Goal: Task Accomplishment & Management: Use online tool/utility

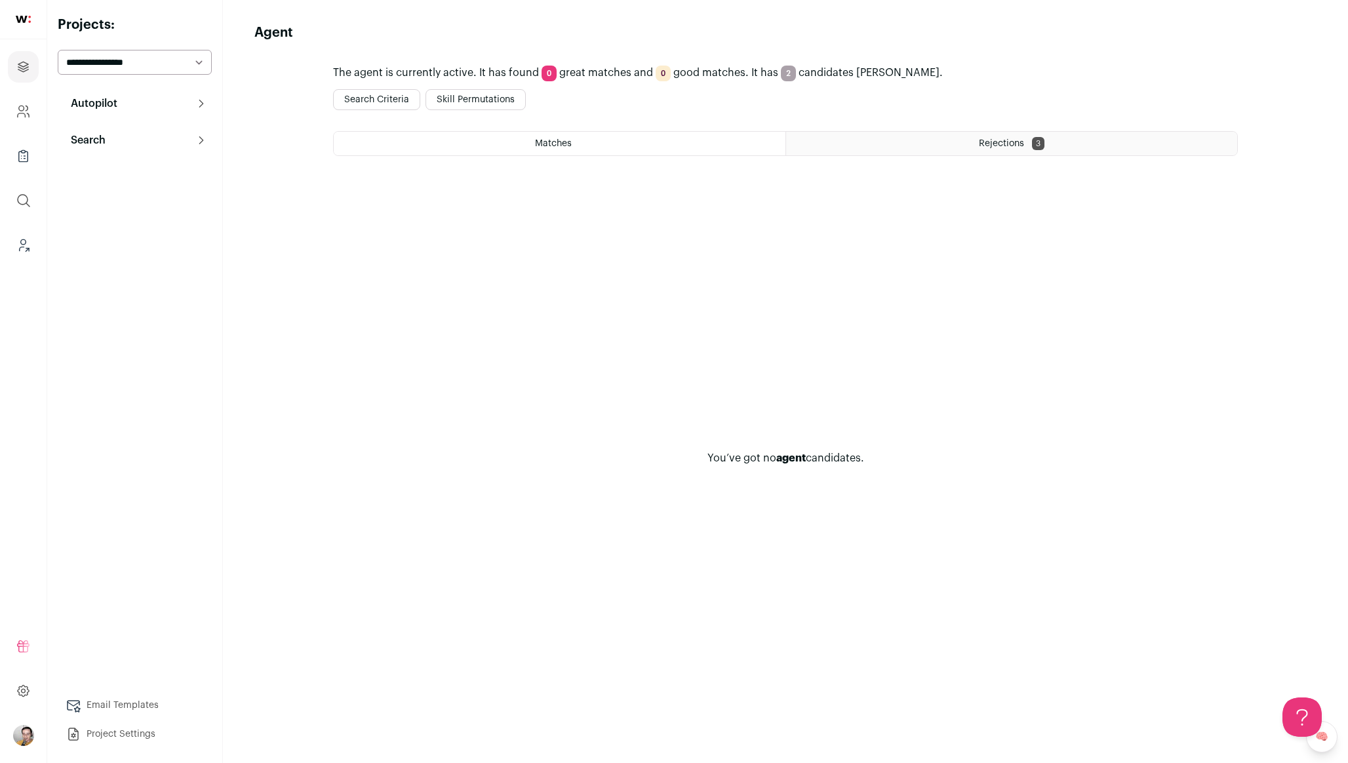
click at [472, 102] on button "Skill Permutations" at bounding box center [476, 99] width 100 height 21
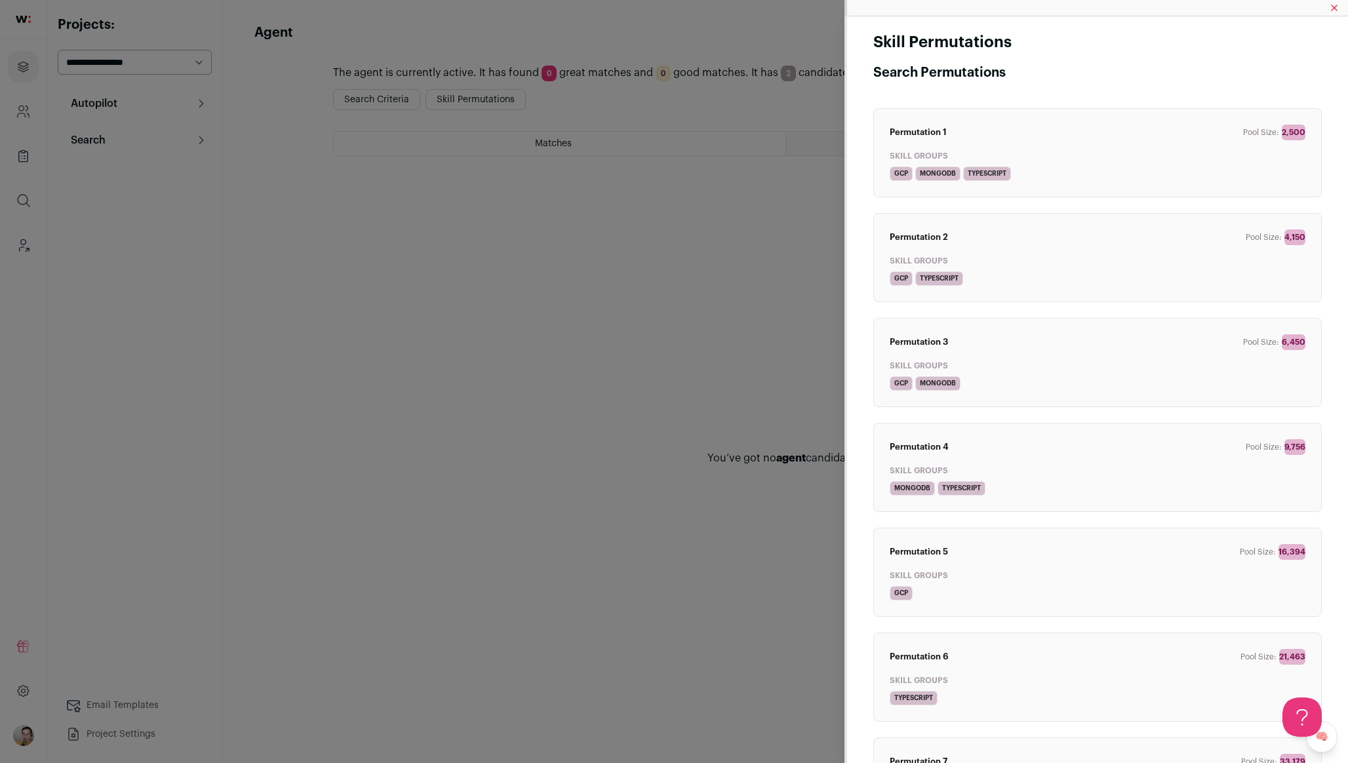
click at [560, 300] on div "Skill Permutations Search Permutations Permutation 1 Pool Size: 2,500 Skill Gro…" at bounding box center [674, 381] width 1348 height 763
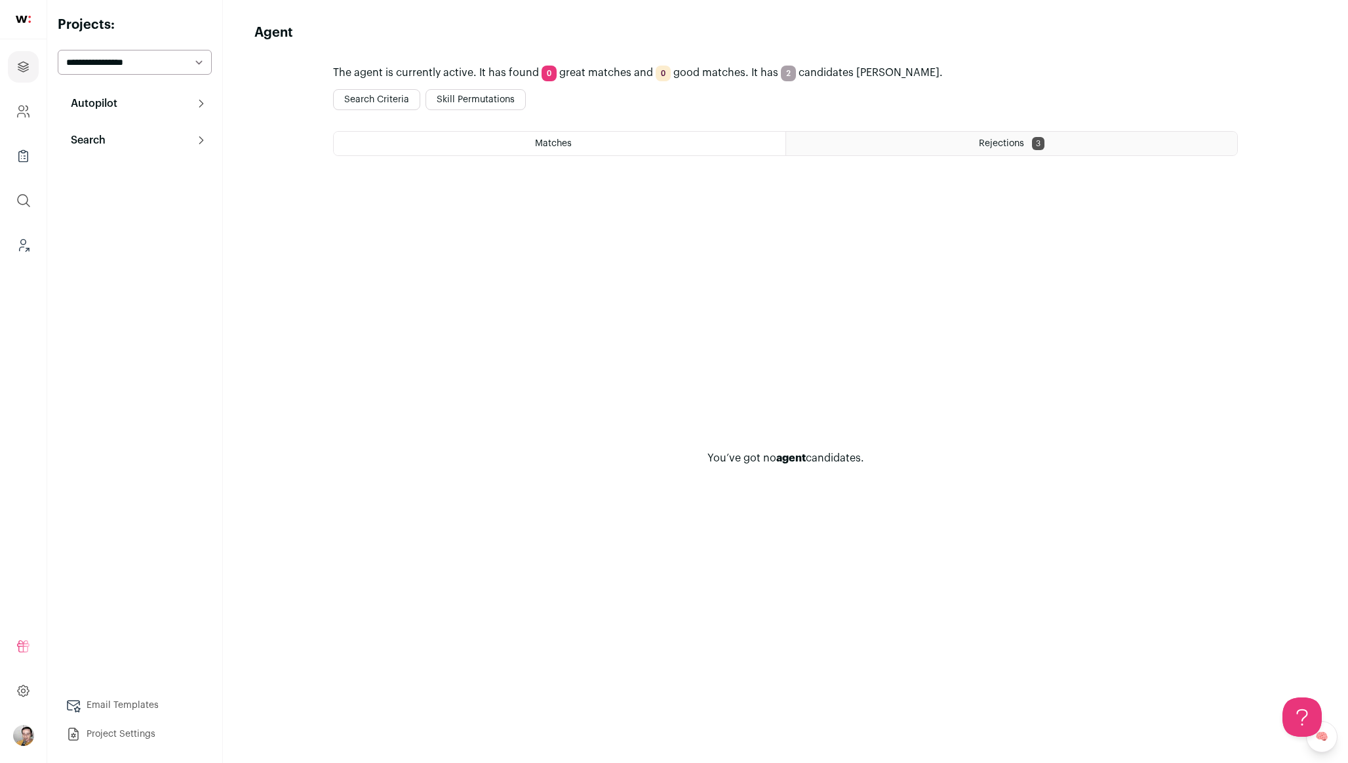
click at [913, 136] on div "Rejections 3" at bounding box center [1011, 144] width 451 height 24
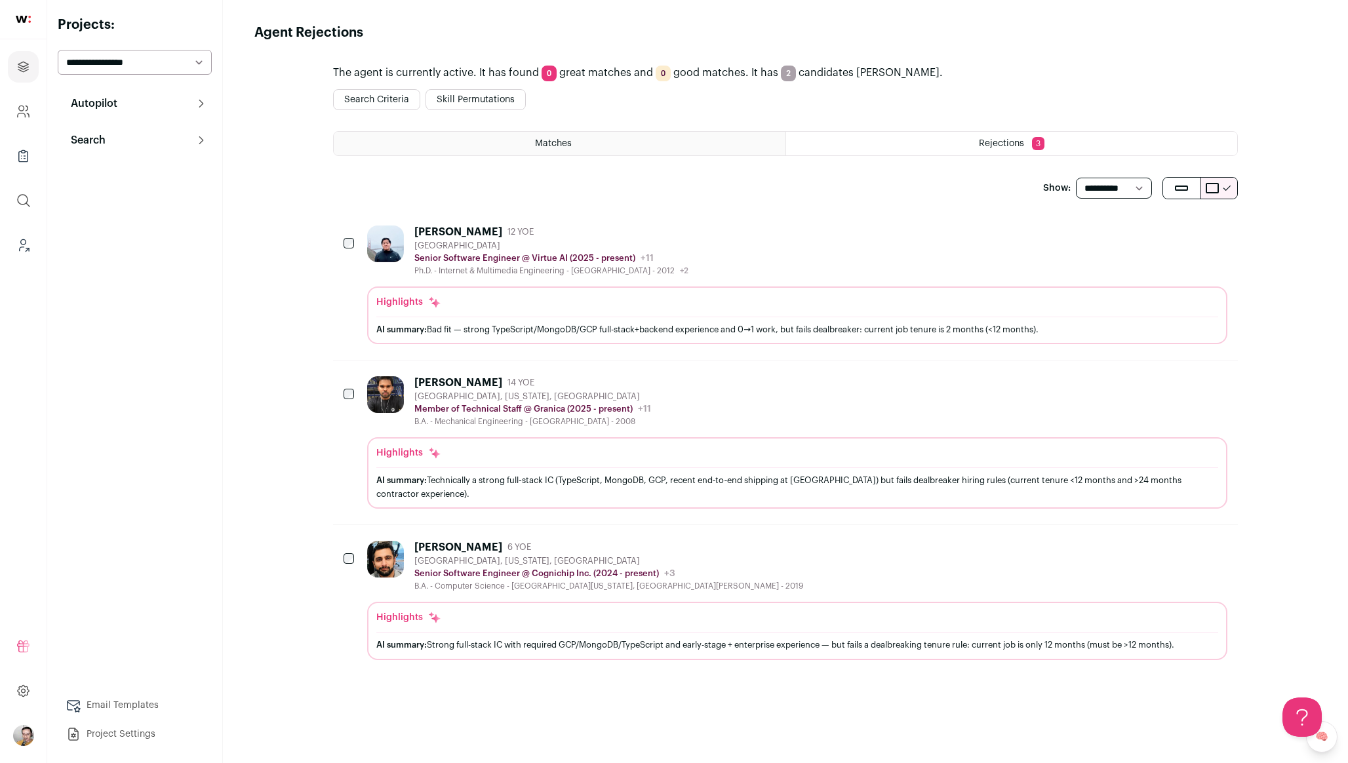
click at [567, 141] on span "Matches" at bounding box center [553, 143] width 37 height 9
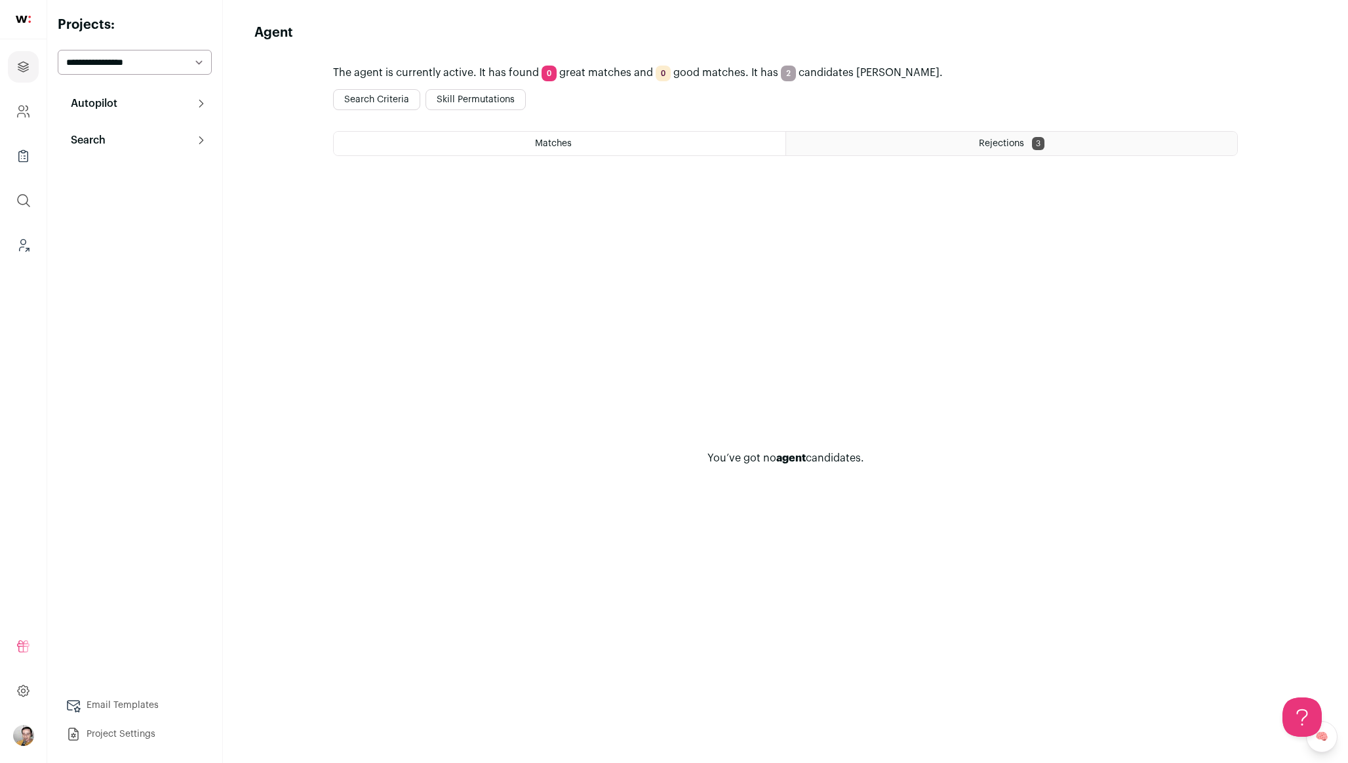
click at [380, 96] on button "Search Criteria" at bounding box center [376, 99] width 87 height 21
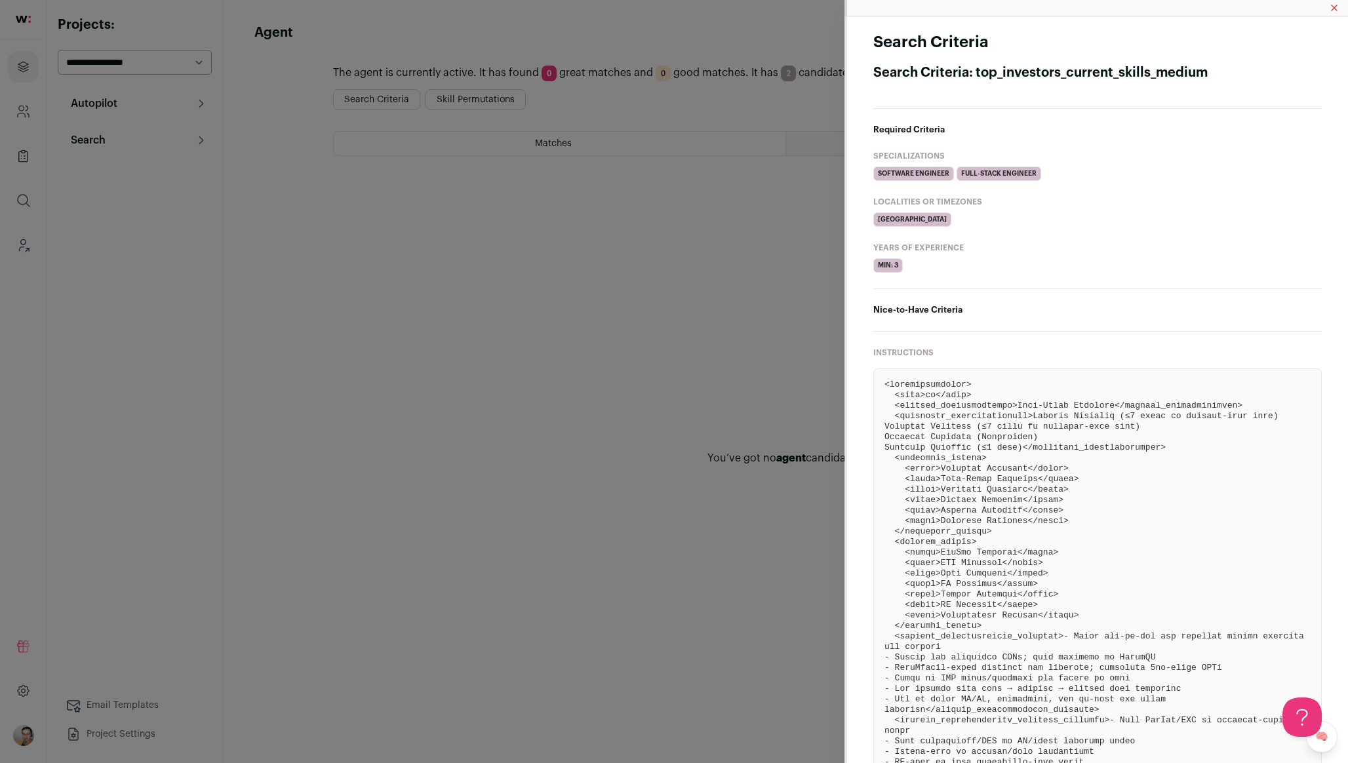
click at [746, 393] on div "Search Criteria Search Criteria: top_investors_current_skills_medium Required C…" at bounding box center [674, 381] width 1348 height 763
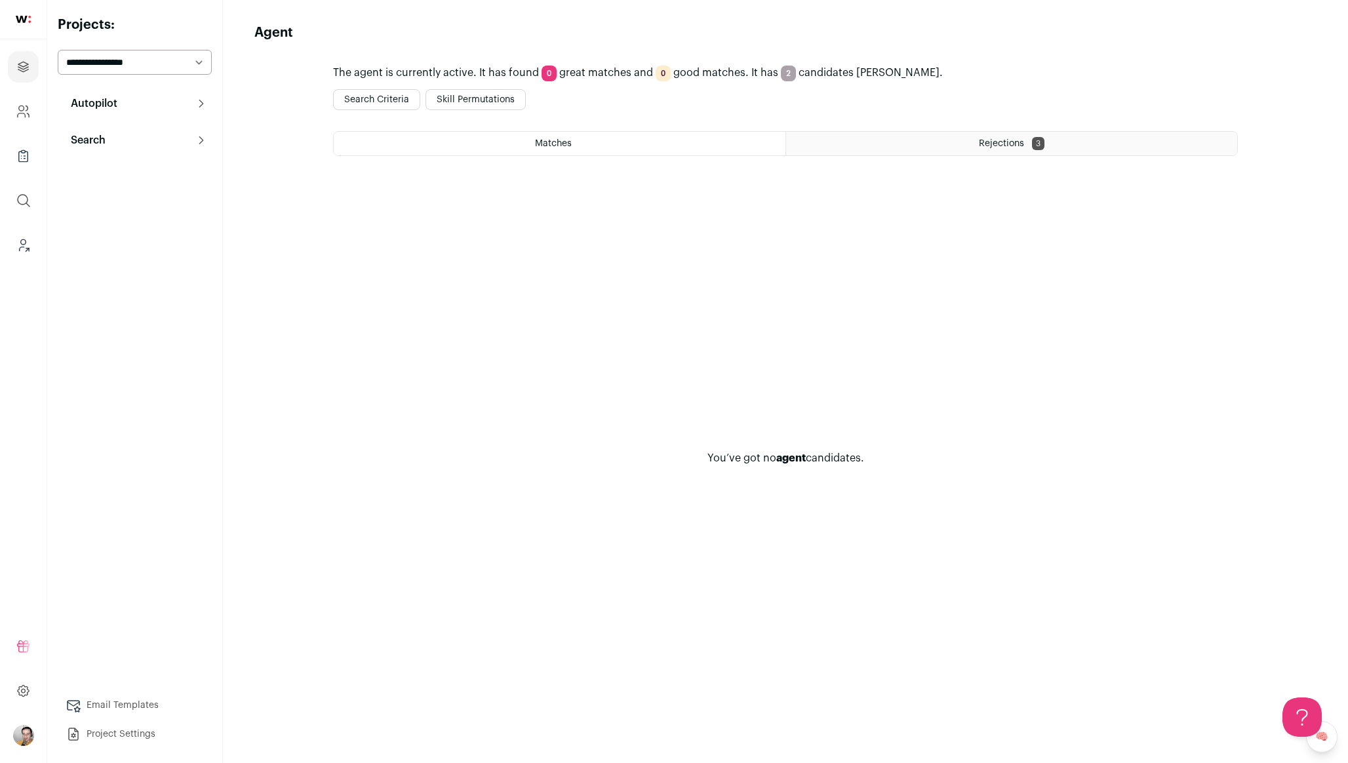
click at [476, 124] on div "The agent is currently active. It has found 0 great matches and 0 good matches.…" at bounding box center [785, 399] width 905 height 682
click at [476, 104] on button "Skill Permutations" at bounding box center [476, 99] width 100 height 21
